Goal: Task Accomplishment & Management: Manage account settings

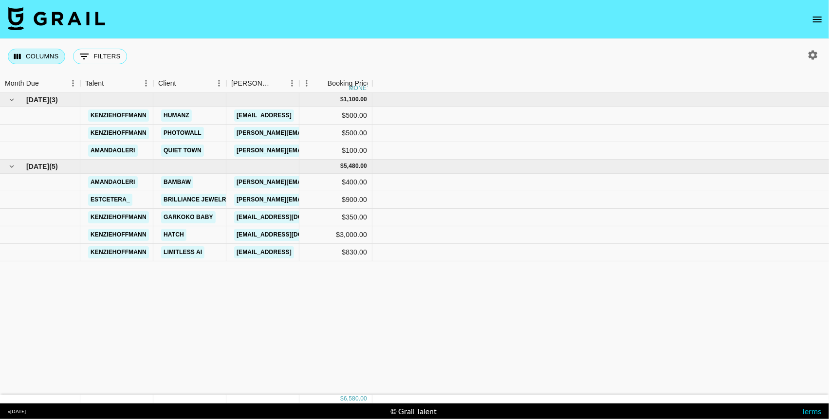
click at [52, 55] on button "Columns" at bounding box center [36, 57] width 57 height 16
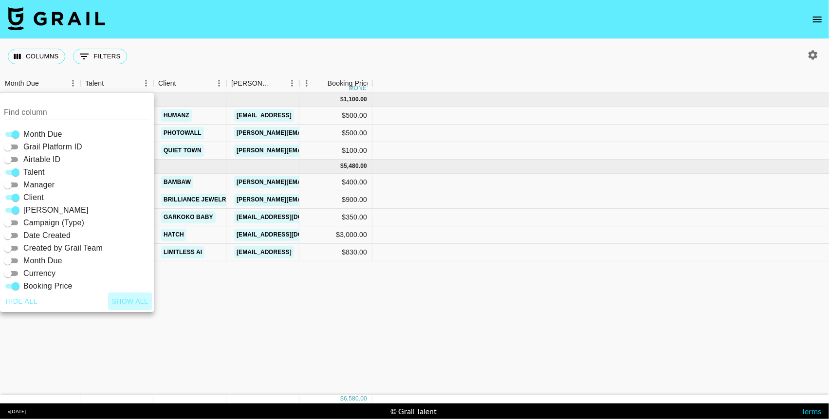
click at [121, 299] on button "Show all" at bounding box center [130, 301] width 44 height 18
checkbox input "true"
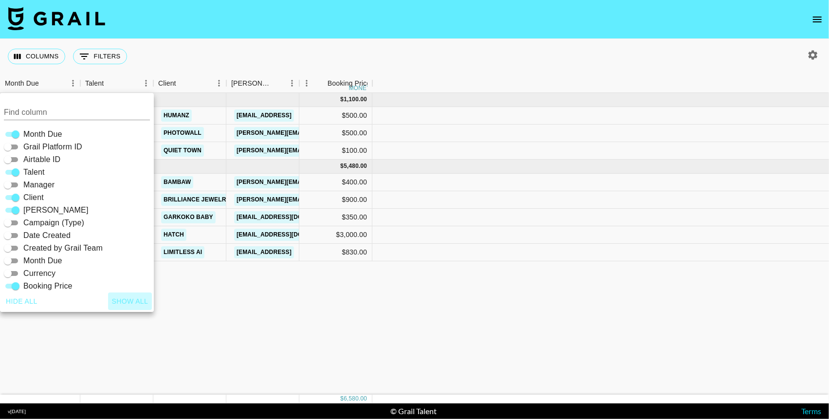
checkbox input "true"
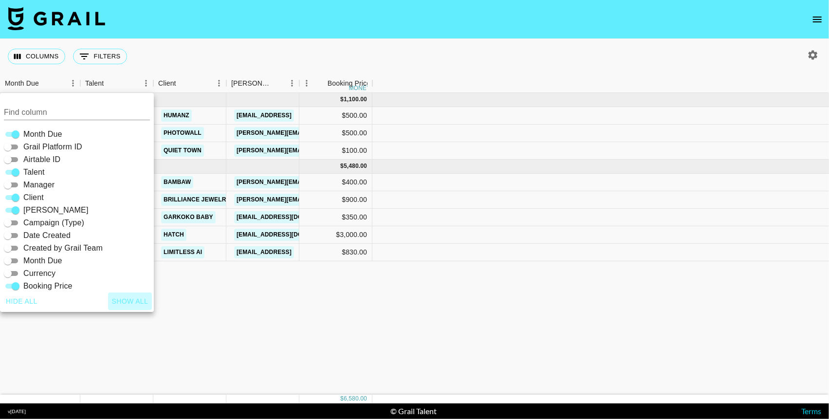
checkbox input "true"
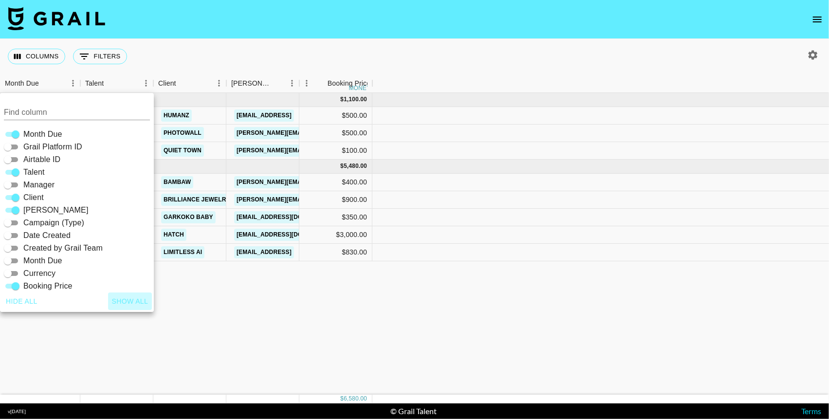
checkbox input "true"
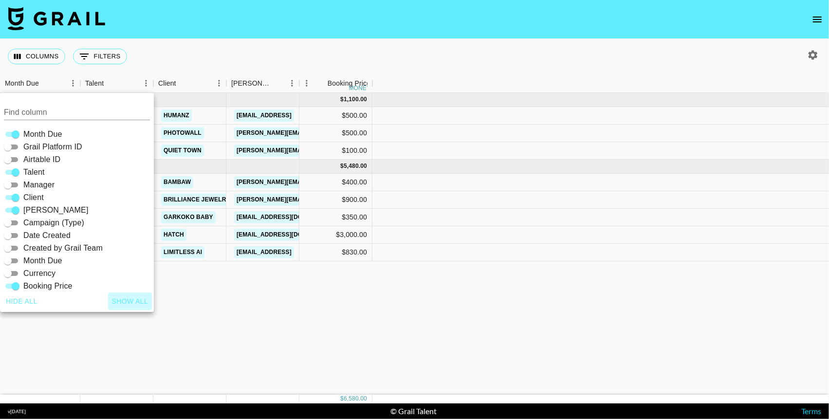
checkbox input "true"
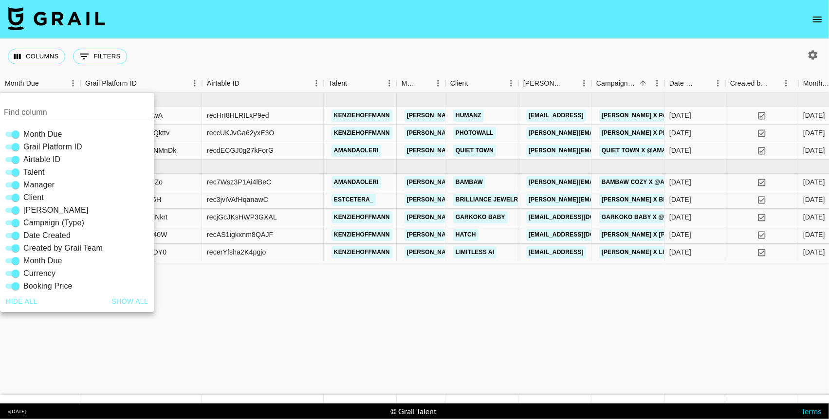
click at [281, 38] on nav at bounding box center [414, 19] width 829 height 39
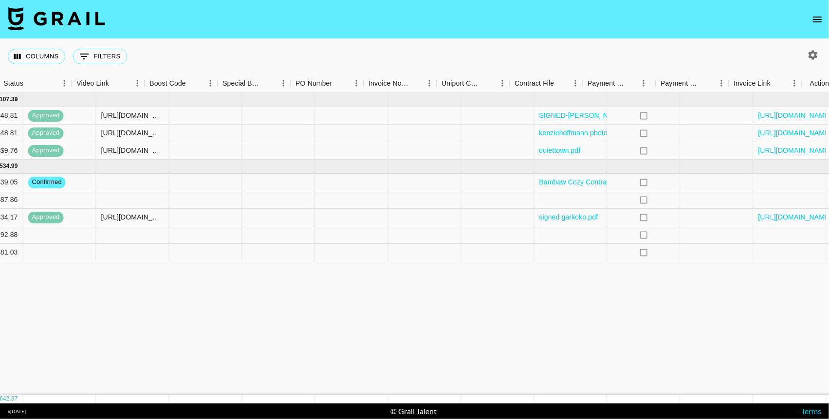
scroll to position [0, 1236]
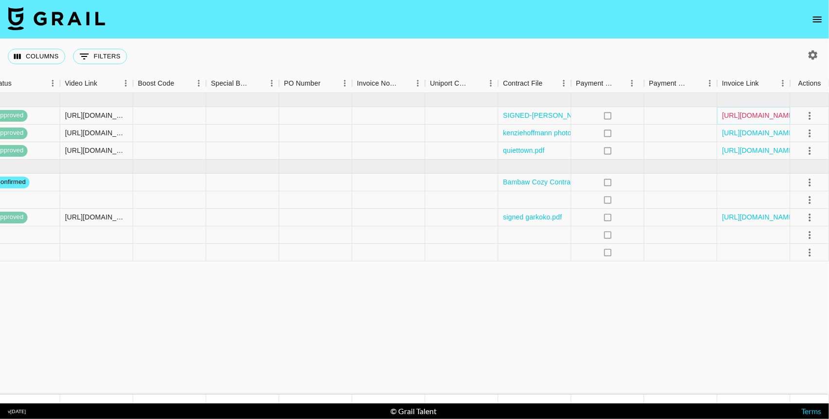
click at [741, 117] on link "[URL][DOMAIN_NAME]" at bounding box center [758, 115] width 73 height 10
